Goal: Download file/media

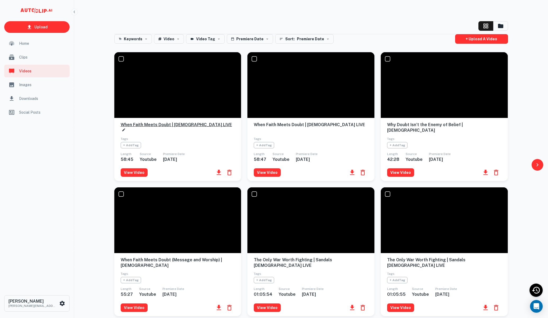
click at [164, 122] on h6 "When Faith Meets Doubt | [DEMOGRAPHIC_DATA] LIVE" at bounding box center [178, 127] width 114 height 11
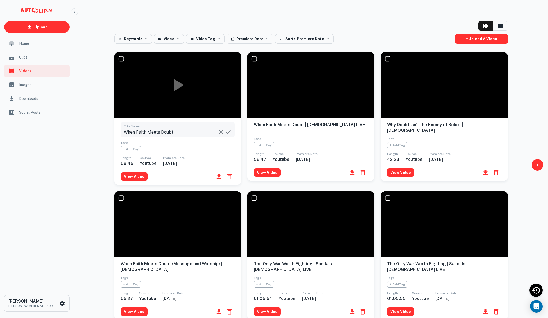
click at [160, 100] on div at bounding box center [177, 85] width 127 height 66
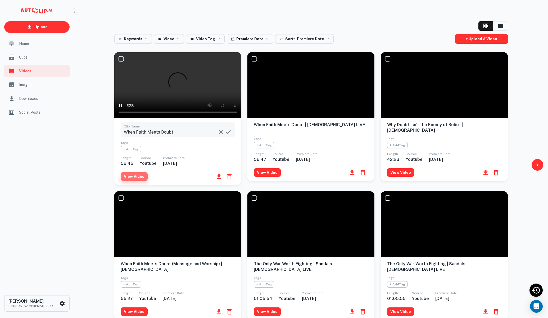
click at [137, 175] on button "View Video" at bounding box center [134, 176] width 27 height 8
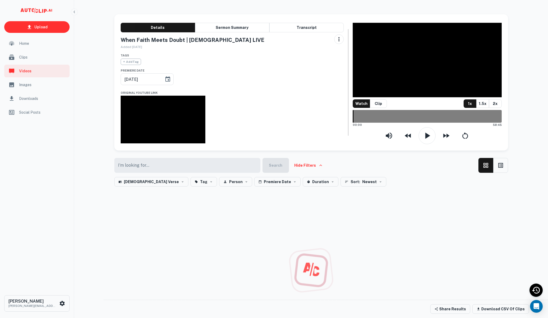
scroll to position [10, 0]
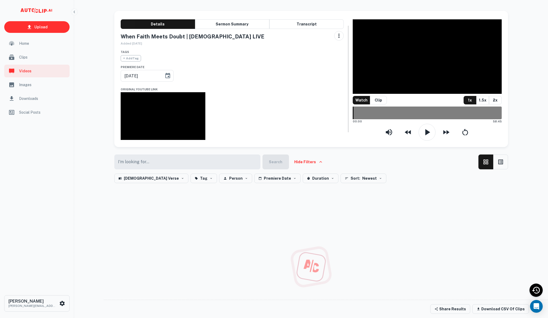
click at [201, 169] on input "text" at bounding box center [185, 161] width 143 height 15
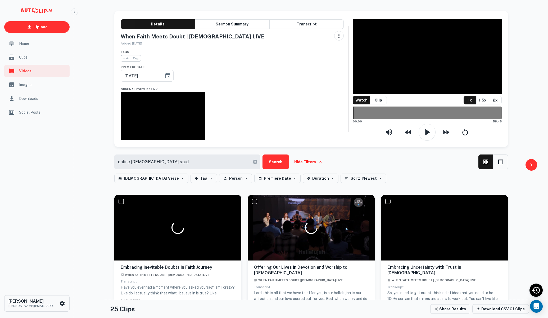
type input "online [DEMOGRAPHIC_DATA] study"
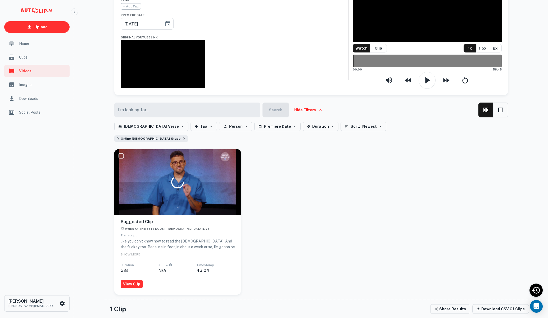
scroll to position [66, 0]
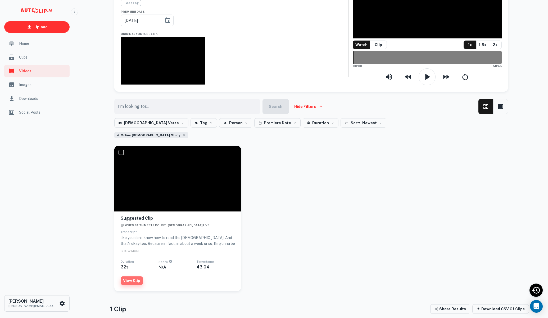
click at [135, 285] on button "View Clip" at bounding box center [132, 280] width 22 height 8
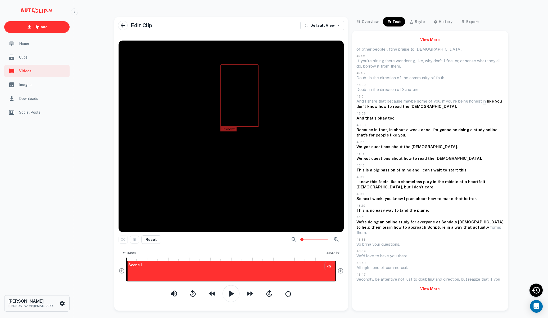
scroll to position [4, 0]
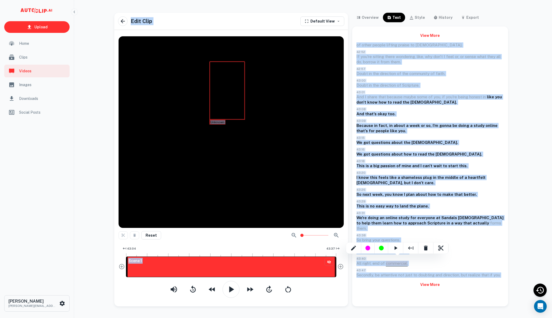
click at [358, 235] on div at bounding box center [276, 159] width 552 height 318
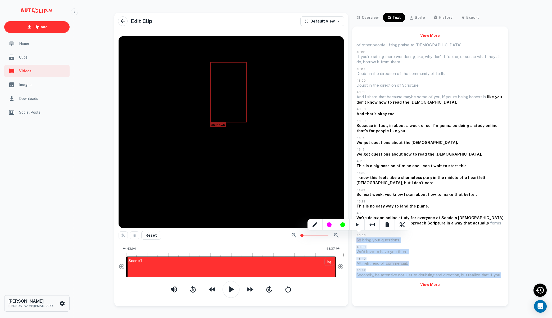
click at [397, 256] on div at bounding box center [276, 159] width 552 height 318
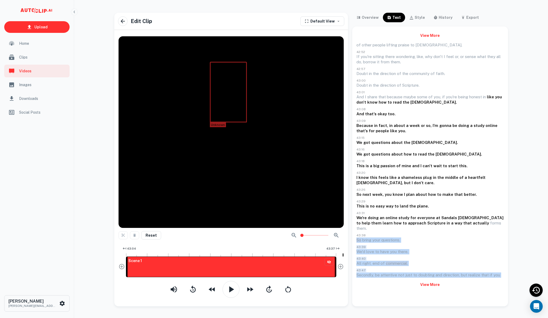
click at [422, 256] on p "43:40" at bounding box center [431, 258] width 148 height 4
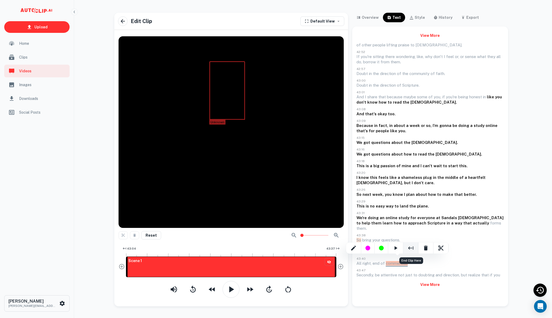
click at [406, 247] on div "End Clip Here" at bounding box center [411, 247] width 15 height 11
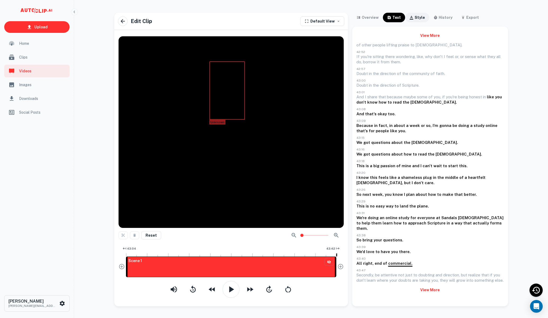
click at [421, 18] on div "style" at bounding box center [420, 17] width 10 height 6
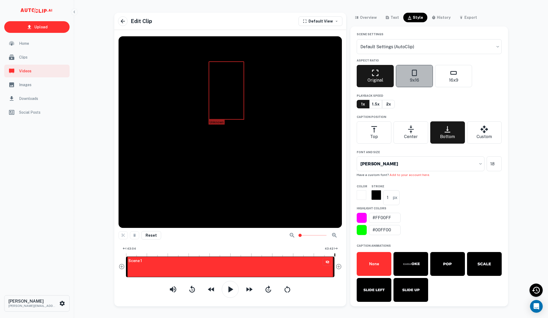
click at [417, 76] on icon "button" at bounding box center [414, 73] width 8 height 8
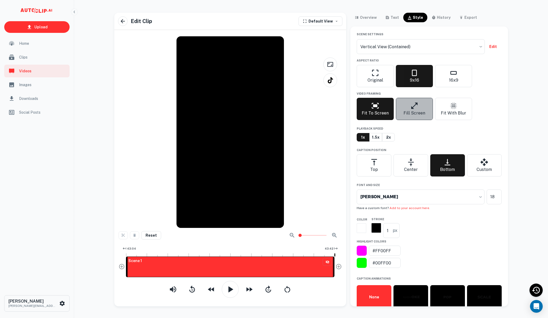
click at [413, 114] on p "Fill Screen" at bounding box center [415, 113] width 22 height 6
type input "vertical-filled"
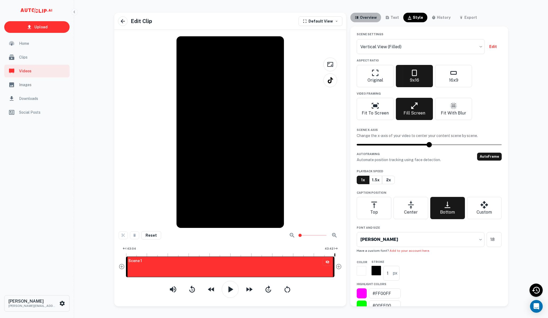
click at [370, 18] on div "overview" at bounding box center [368, 17] width 17 height 6
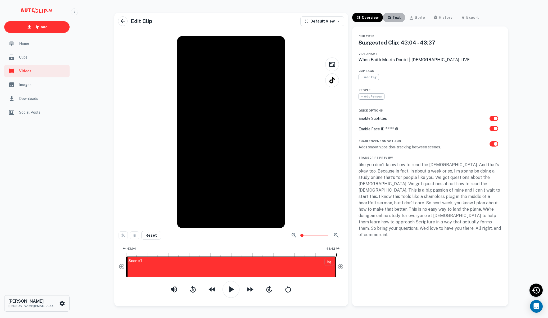
click at [388, 18] on icon "button" at bounding box center [389, 17] width 4 height 4
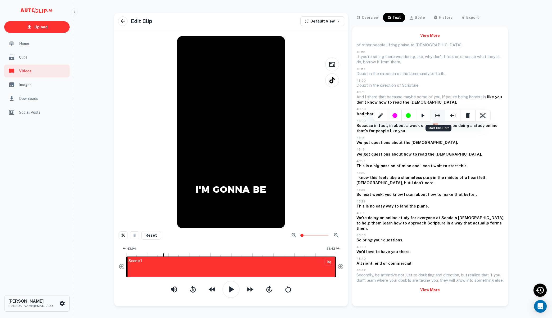
click at [438, 117] on icon "Start Clip Here" at bounding box center [438, 115] width 6 height 6
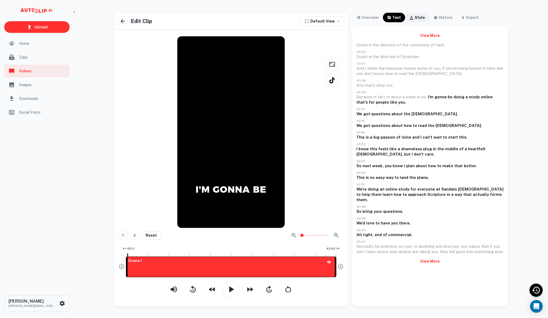
click at [415, 18] on div "style" at bounding box center [420, 17] width 10 height 6
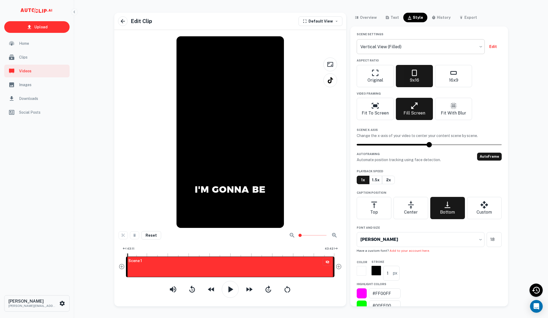
click at [427, 46] on body "Upload Home Clips Videos Images Downloads Social Posts [PERSON_NAME] [PERSON_NA…" at bounding box center [274, 159] width 548 height 318
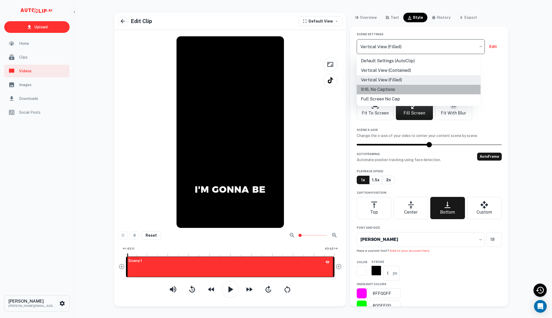
click at [406, 87] on li "9:16, No Captions" at bounding box center [419, 90] width 124 height 10
type input "6414b47e-c261-4d6a-a92a-a44fe5b96d43"
checkbox input "false"
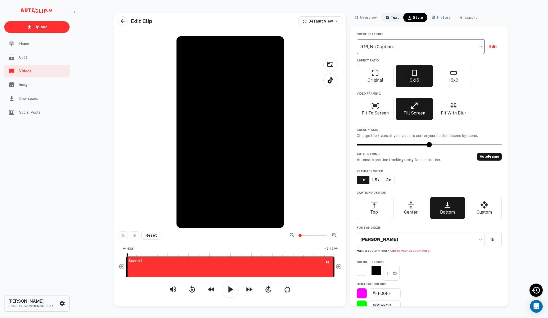
click at [393, 14] on button "text" at bounding box center [392, 18] width 22 height 10
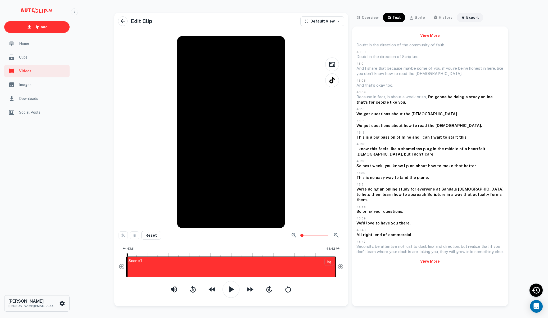
click at [467, 17] on div "export" at bounding box center [473, 17] width 13 height 6
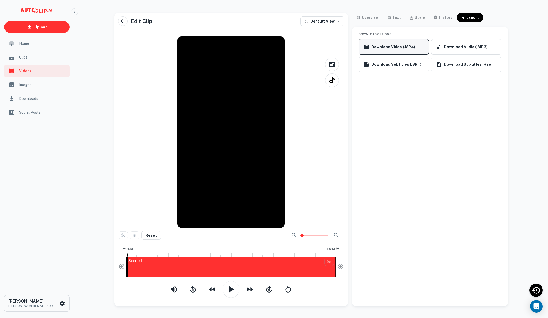
click at [395, 51] on button "Download Video (.MP4)" at bounding box center [394, 46] width 70 height 15
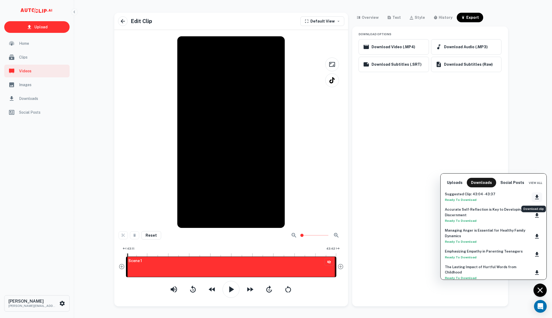
click at [534, 198] on icon "Download clip" at bounding box center [537, 197] width 6 height 6
click at [433, 96] on div at bounding box center [276, 159] width 552 height 318
